Goal: Information Seeking & Learning: Learn about a topic

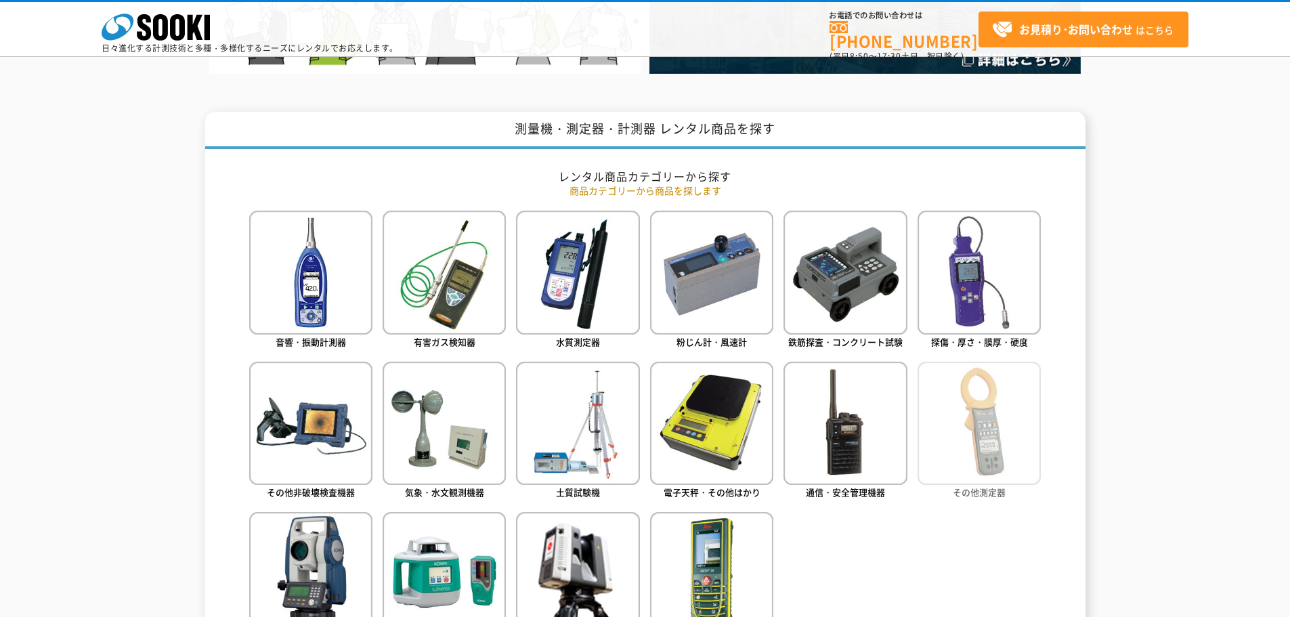
scroll to position [609, 0]
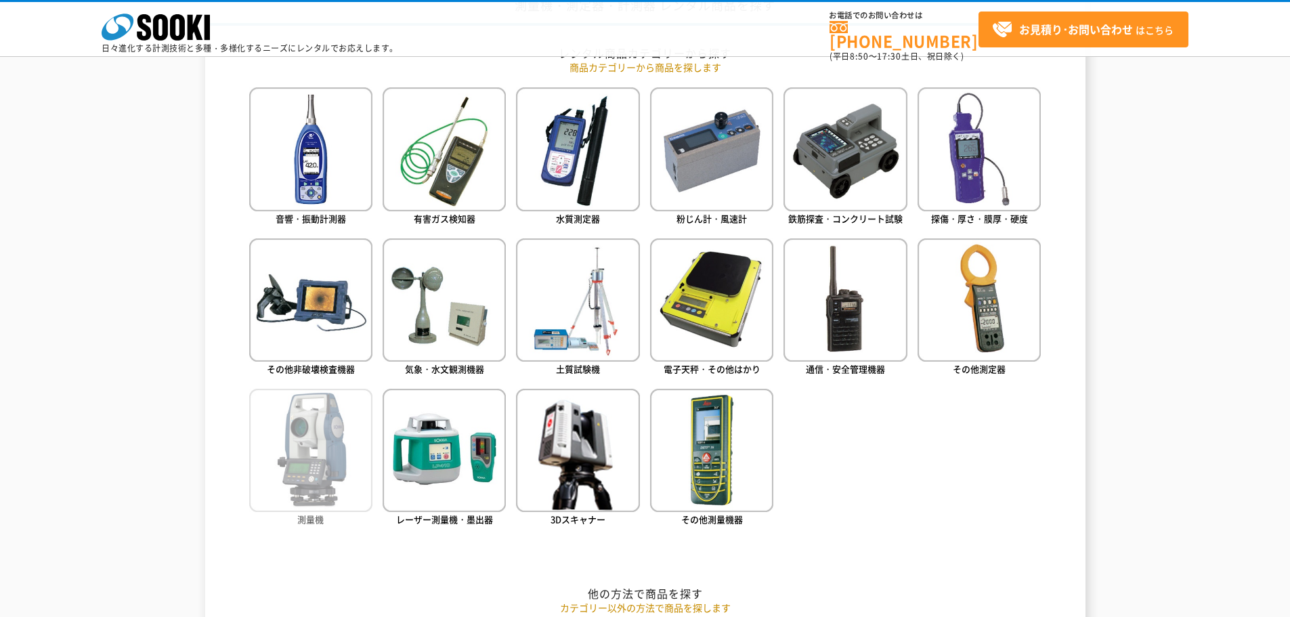
click at [326, 467] on img at bounding box center [310, 450] width 123 height 123
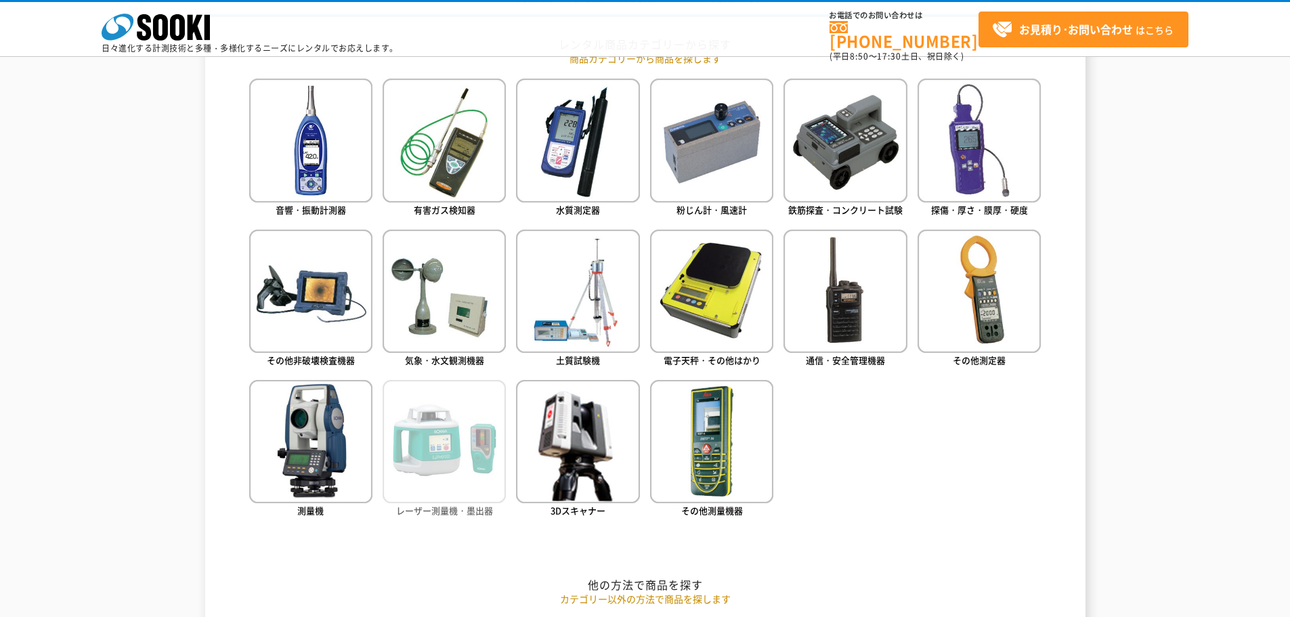
scroll to position [880, 0]
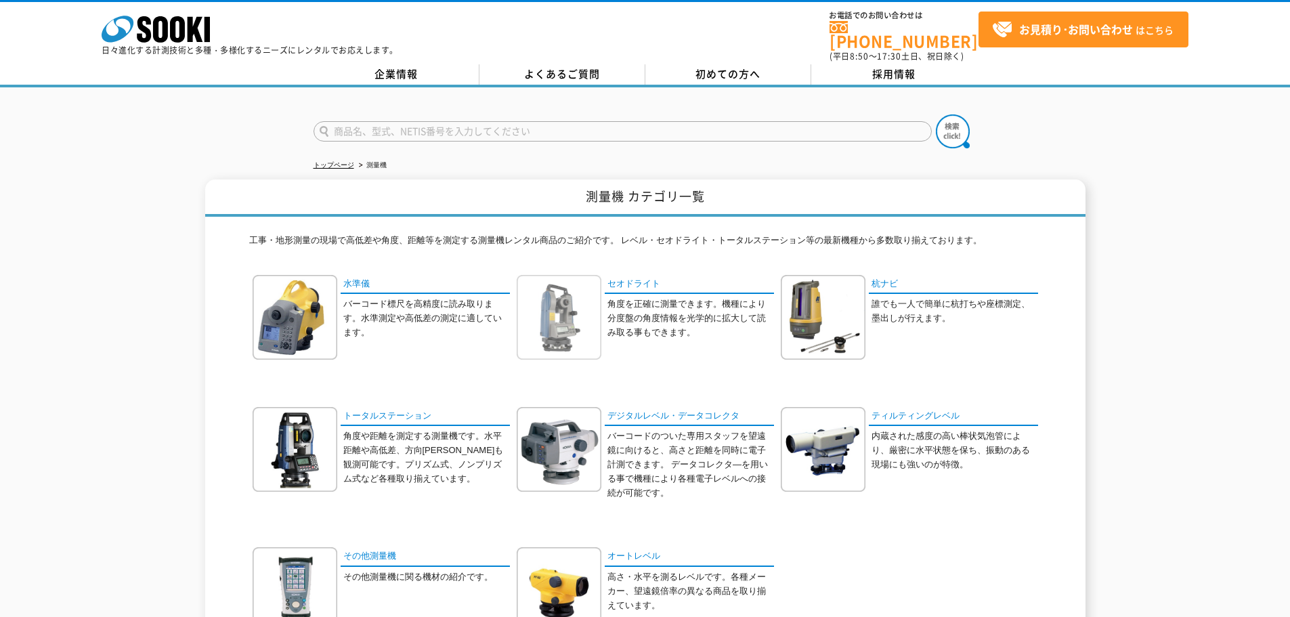
click at [579, 296] on img at bounding box center [559, 317] width 85 height 85
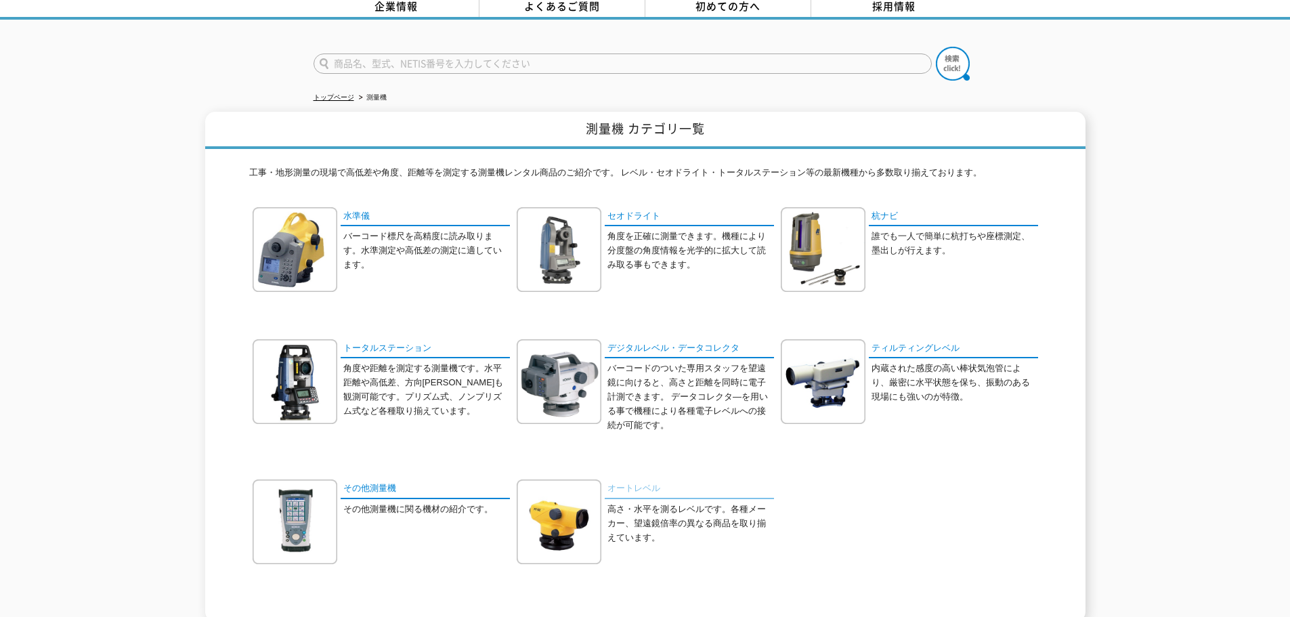
click at [657, 479] on link "オートレベル" at bounding box center [689, 489] width 169 height 20
click at [902, 339] on link "ティルティングレベル" at bounding box center [953, 349] width 169 height 20
click at [370, 479] on link "その他測量機" at bounding box center [425, 489] width 169 height 20
click at [909, 339] on link "ティルティングレベル" at bounding box center [953, 349] width 169 height 20
click at [885, 213] on link "杭ナビ" at bounding box center [953, 217] width 169 height 20
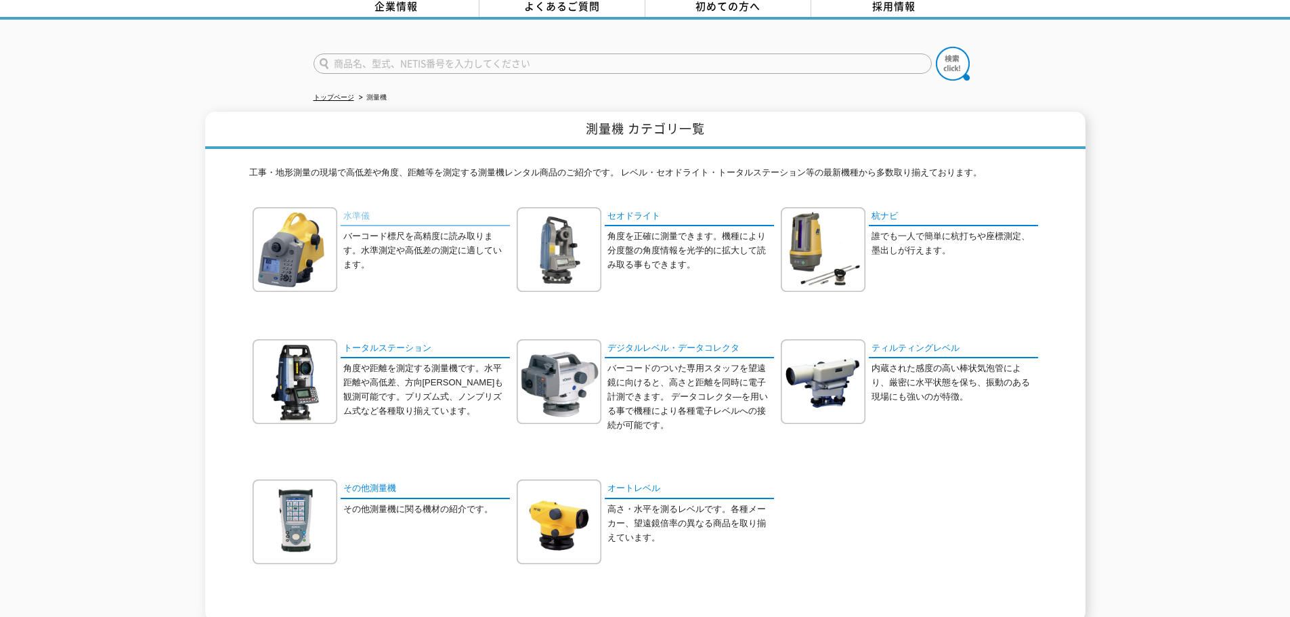
click at [351, 207] on link "水準儀" at bounding box center [425, 217] width 169 height 20
click at [661, 208] on link "セオドライト" at bounding box center [689, 217] width 169 height 20
click at [643, 346] on link "デジタルレベル・データコレクタ" at bounding box center [689, 349] width 169 height 20
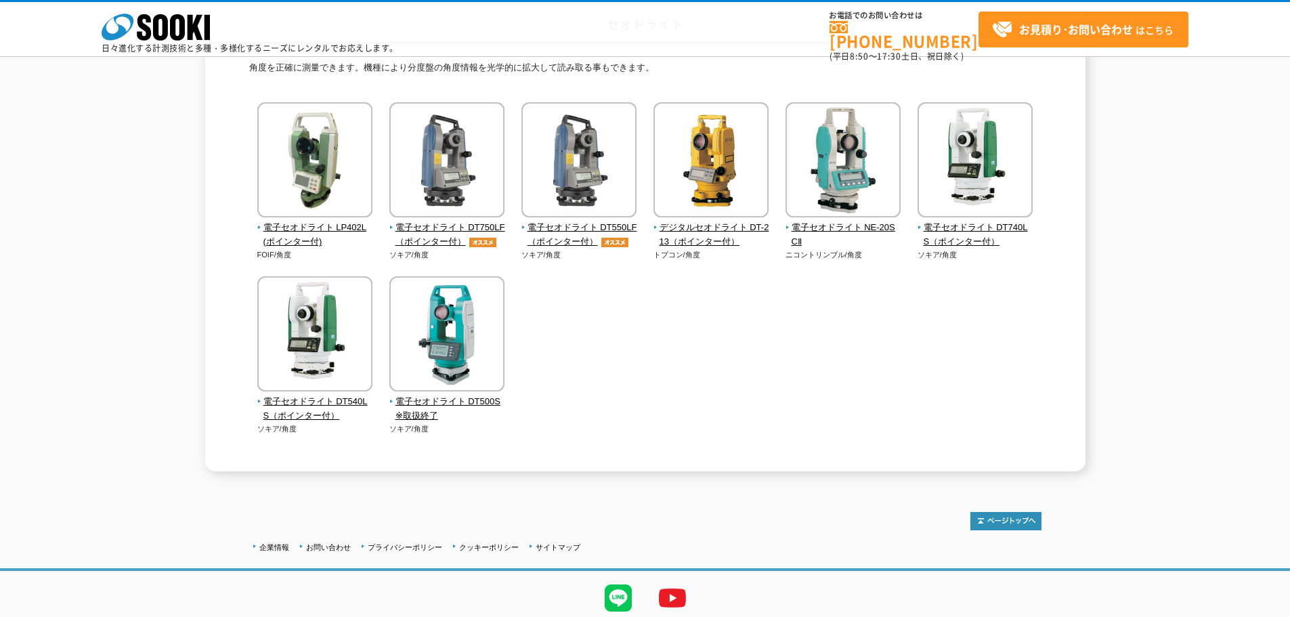
scroll to position [89, 0]
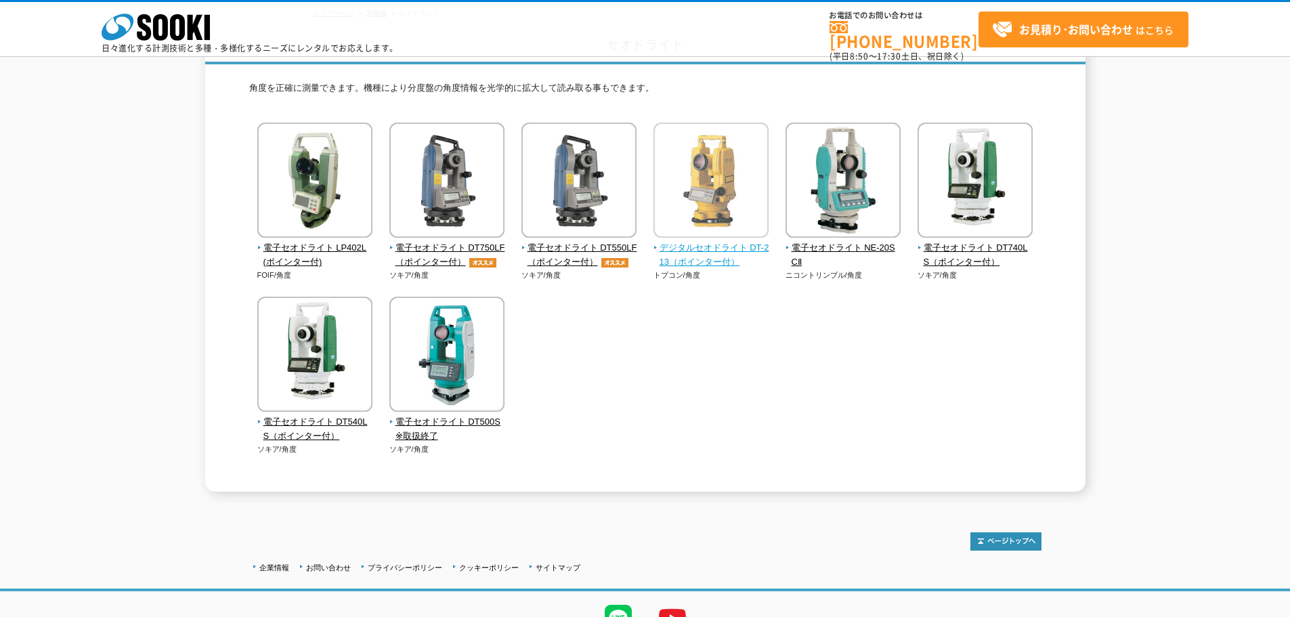
click at [706, 239] on img at bounding box center [710, 182] width 115 height 118
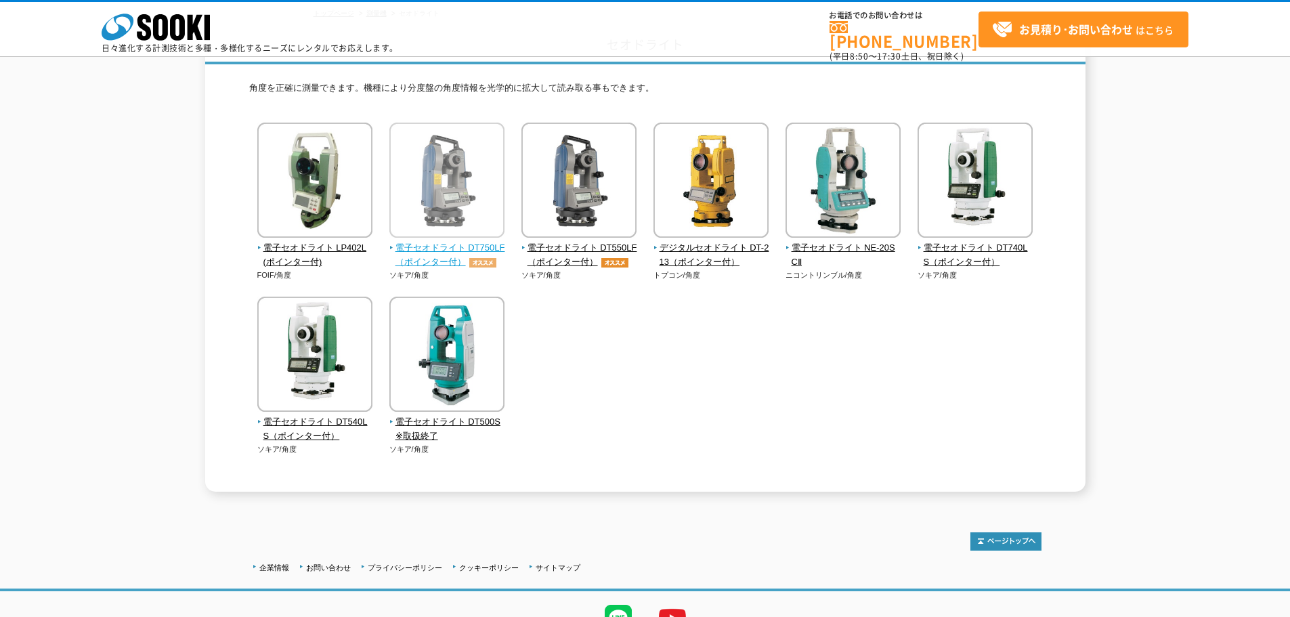
click at [446, 244] on span "電子セオドライト DT750LF（ポインター付）" at bounding box center [447, 255] width 116 height 28
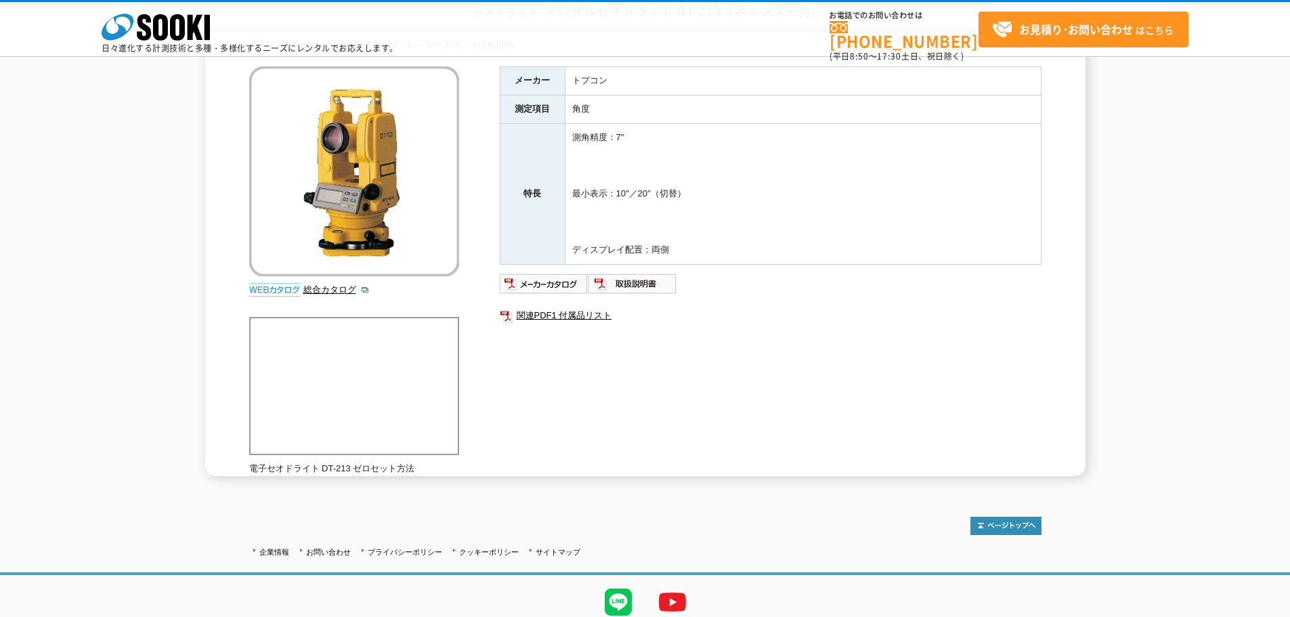
scroll to position [174, 0]
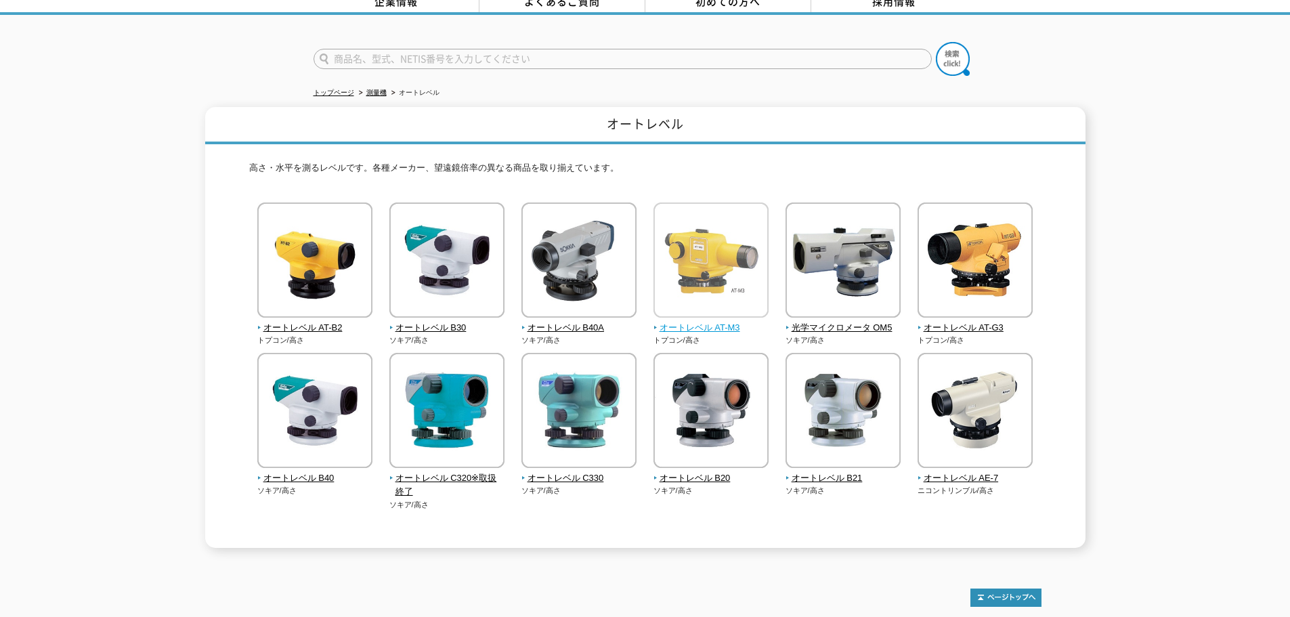
scroll to position [135, 0]
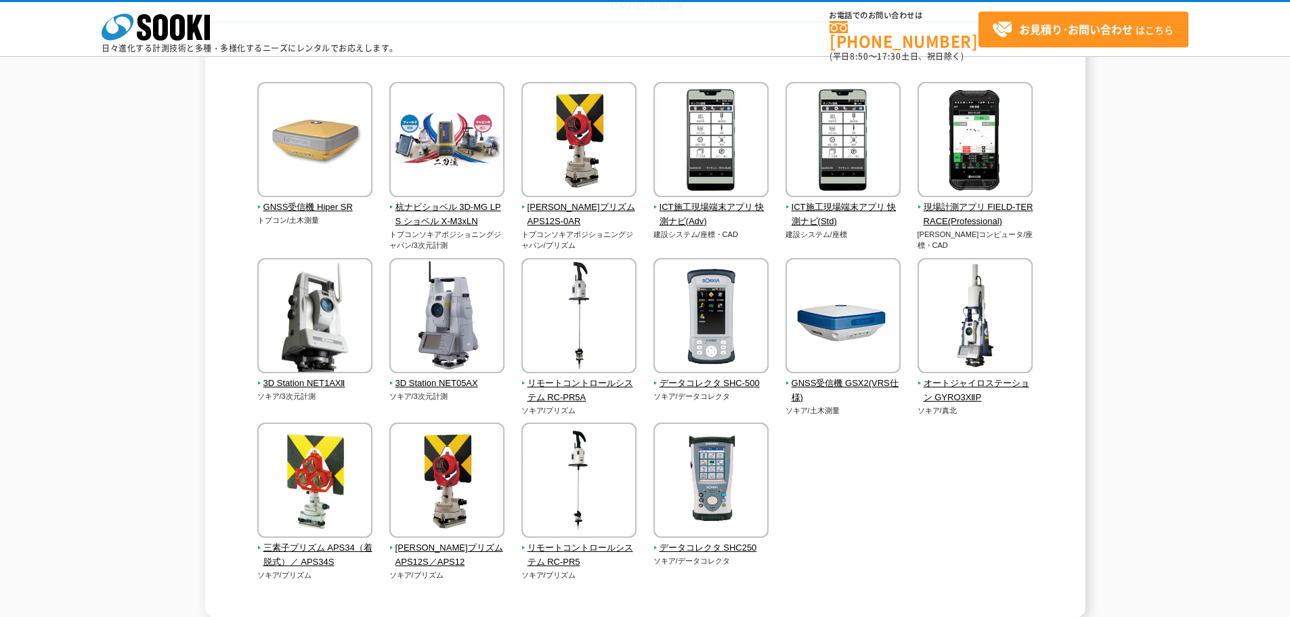
scroll to position [203, 0]
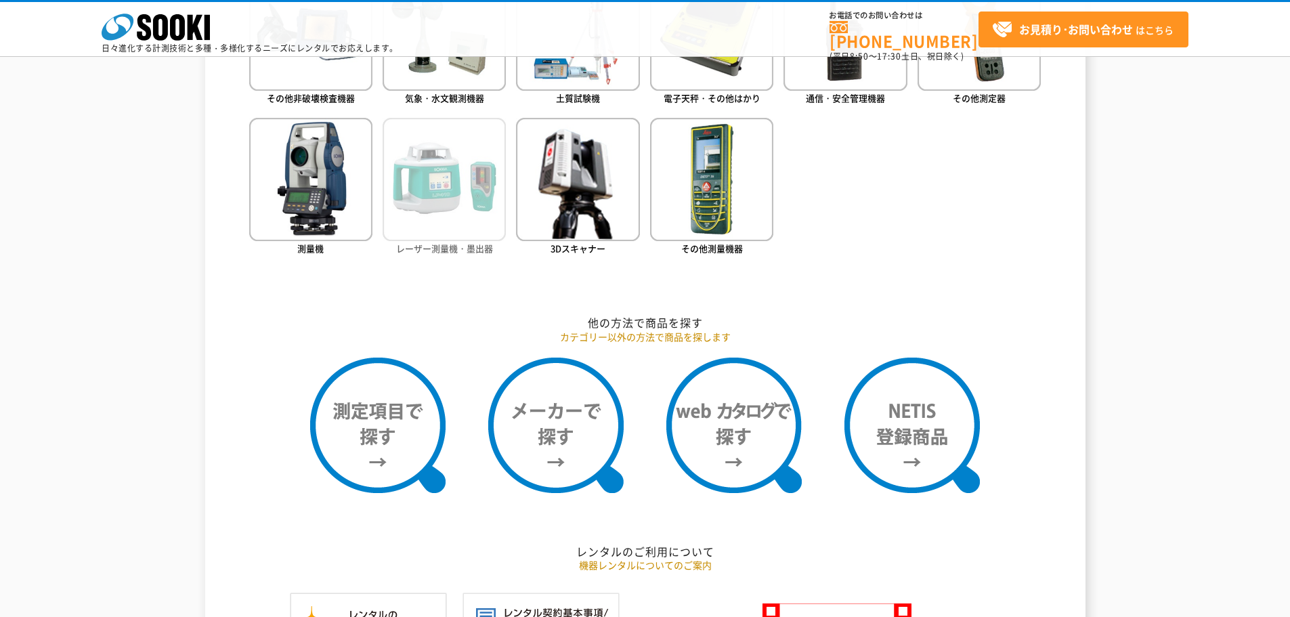
click at [438, 196] on img at bounding box center [443, 179] width 123 height 123
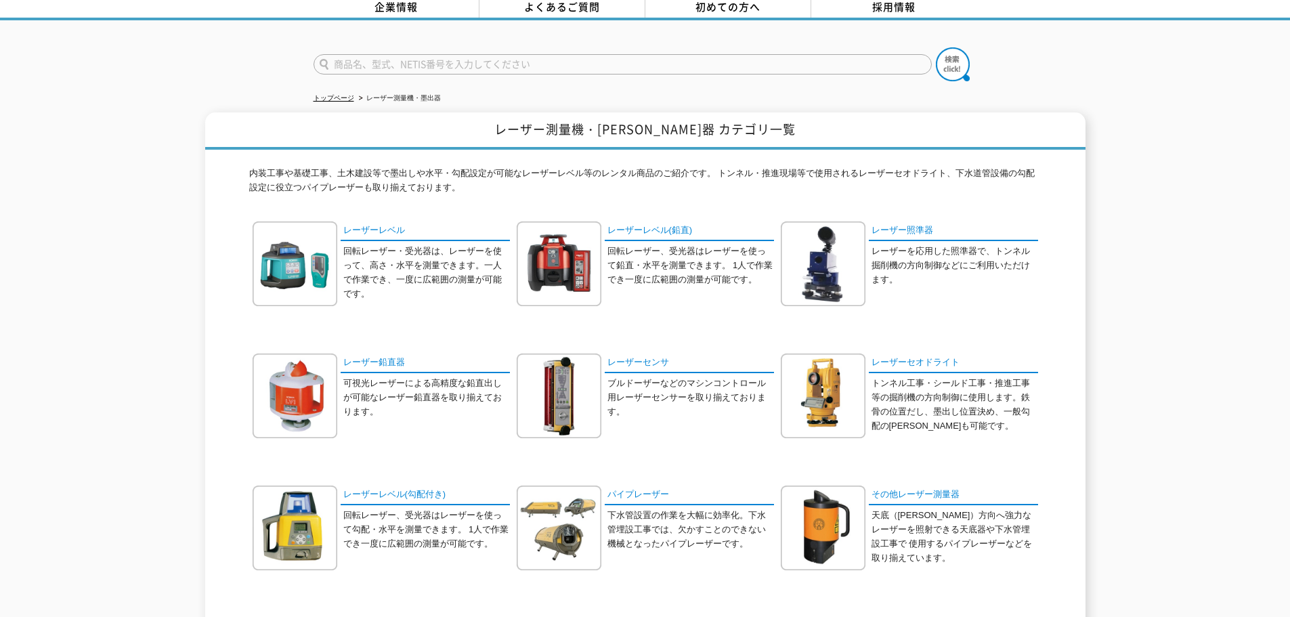
scroll to position [68, 0]
click at [913, 355] on link "レーザーセオドライト" at bounding box center [953, 363] width 169 height 20
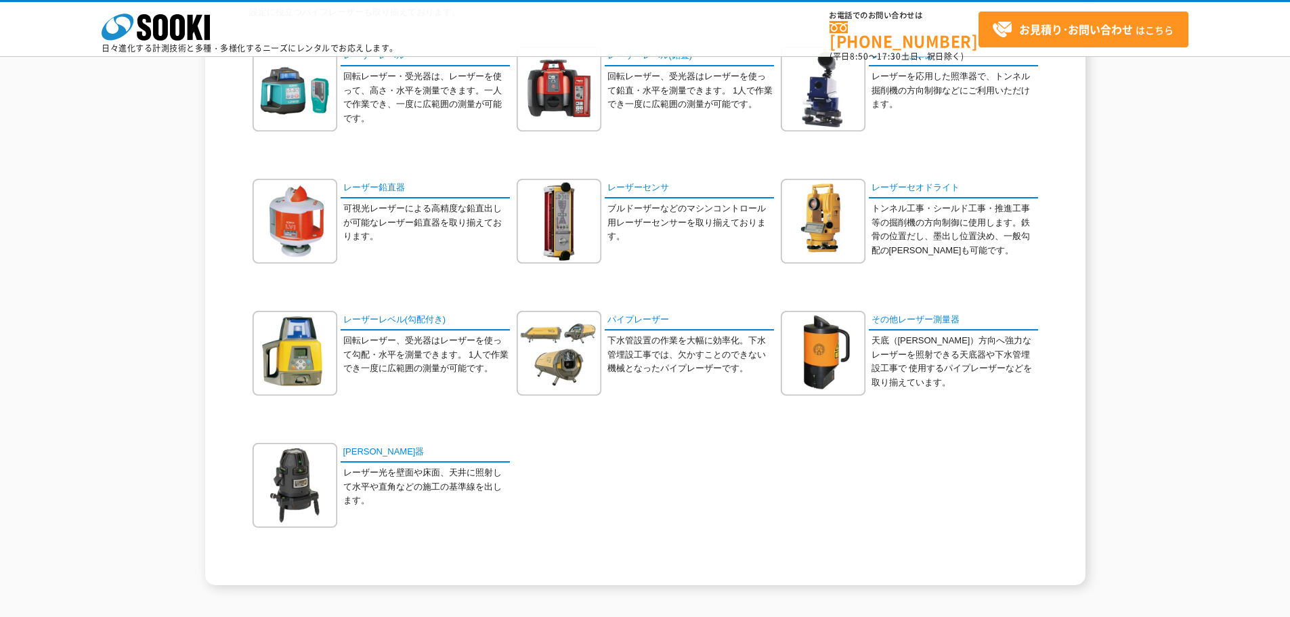
scroll to position [203, 0]
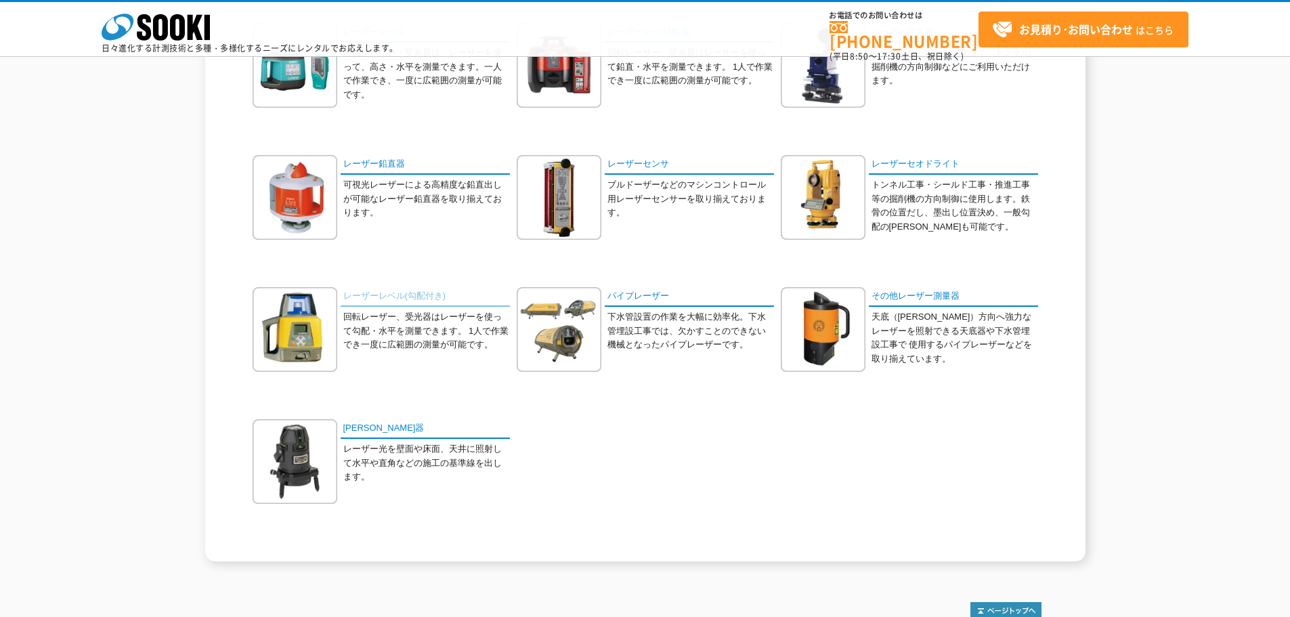
click at [402, 292] on link "レーザーレベル(勾配付き)" at bounding box center [425, 297] width 169 height 20
click at [881, 167] on link "レーザーセオドライト" at bounding box center [953, 165] width 169 height 20
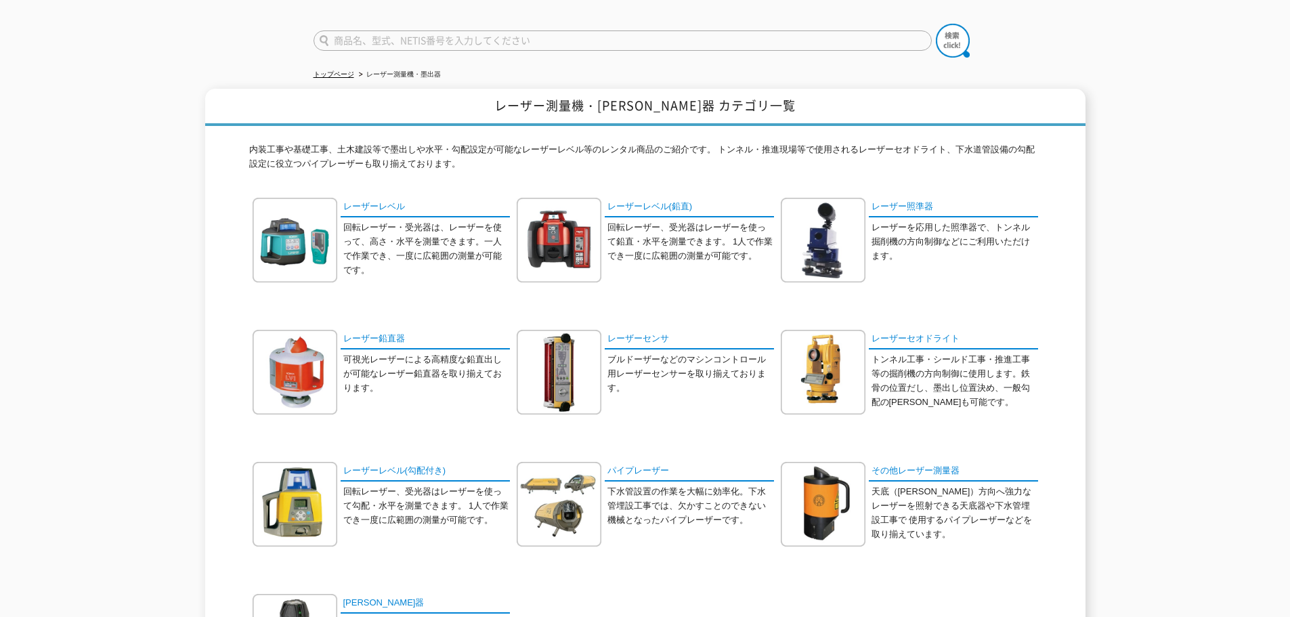
scroll to position [68, 0]
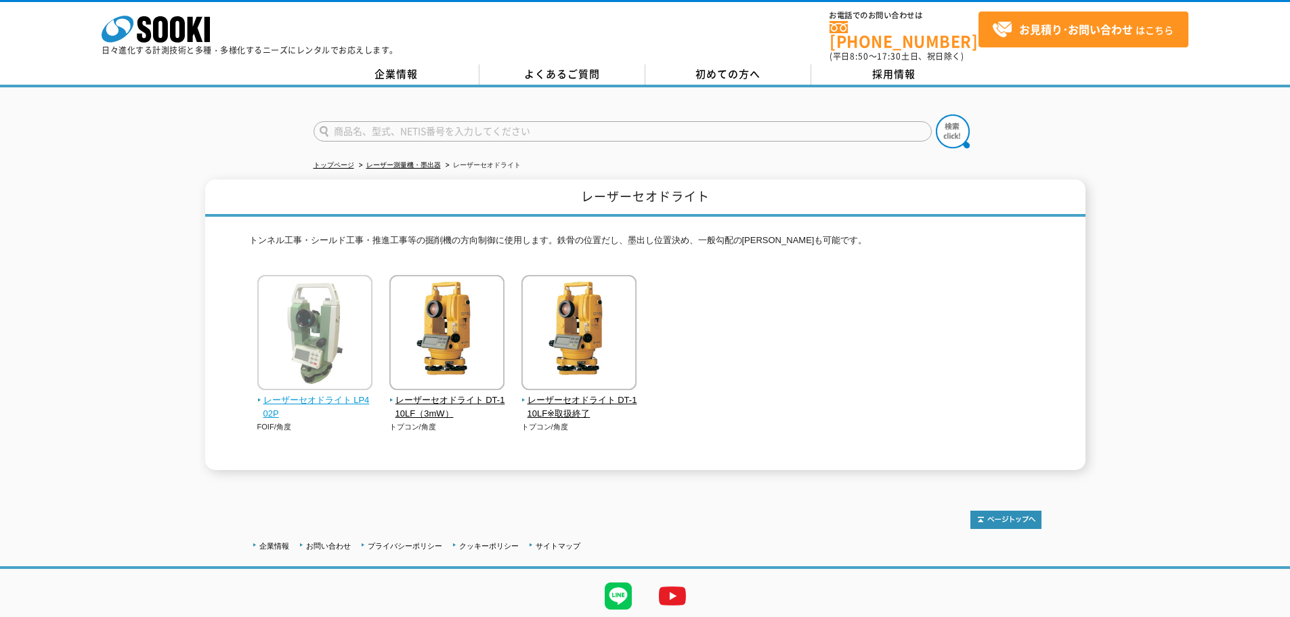
click at [343, 393] on span "レーザーセオドライト LP402P" at bounding box center [315, 407] width 116 height 28
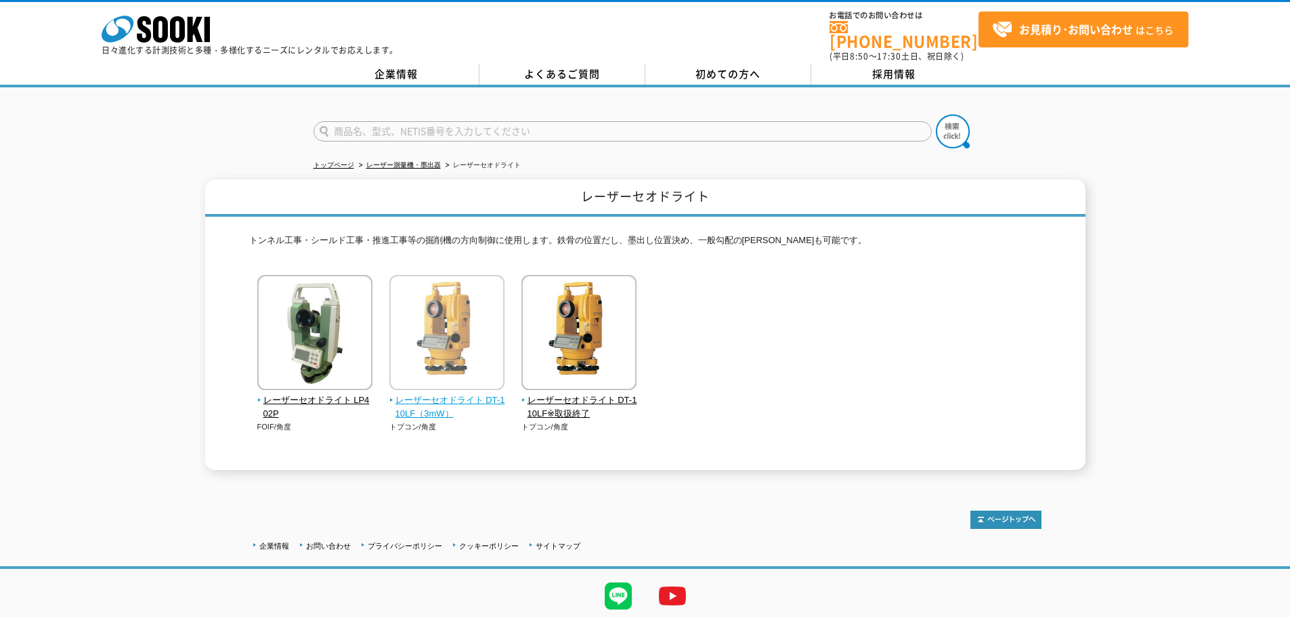
click at [447, 393] on span "レーザーセオドライト DT-110LF（3mW）" at bounding box center [447, 407] width 116 height 28
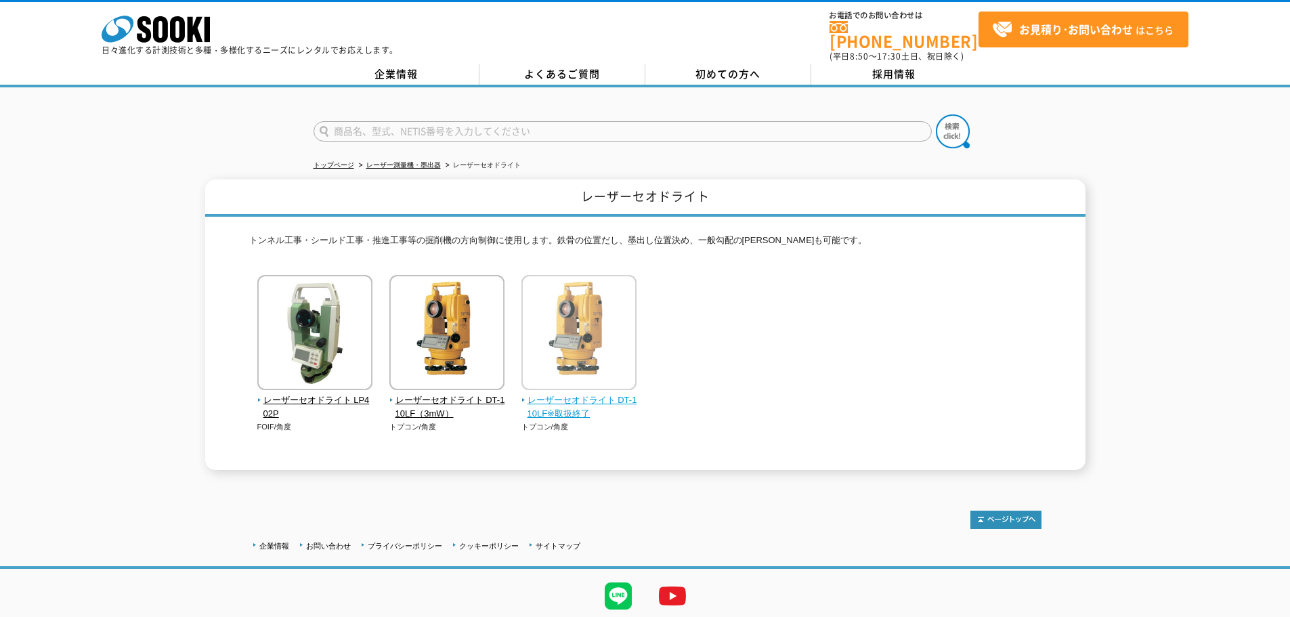
click at [552, 393] on span "レーザーセオドライト DT-110LF※取扱終了" at bounding box center [579, 407] width 116 height 28
